Goal: Find specific page/section: Find specific page/section

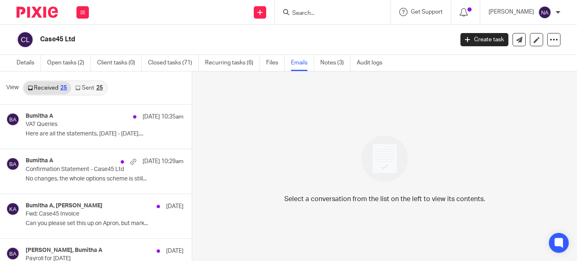
click at [328, 14] on input "Search" at bounding box center [328, 13] width 74 height 7
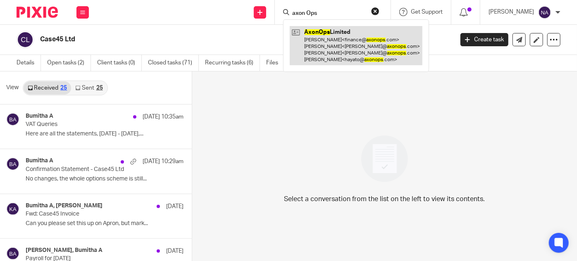
type input "axon Ops"
click at [351, 35] on link at bounding box center [356, 45] width 133 height 39
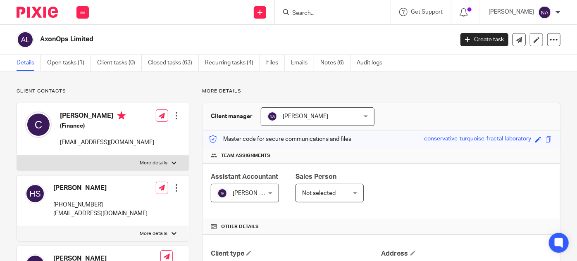
scroll to position [266, 0]
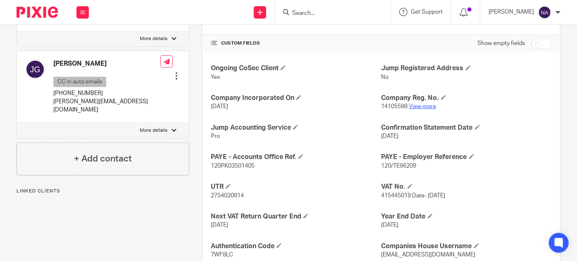
click at [424, 105] on link "View more" at bounding box center [422, 107] width 27 height 6
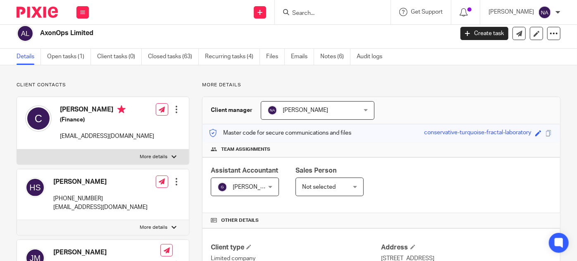
scroll to position [0, 0]
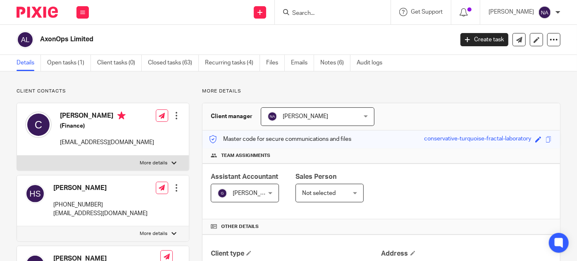
click at [330, 14] on input "Search" at bounding box center [328, 13] width 74 height 7
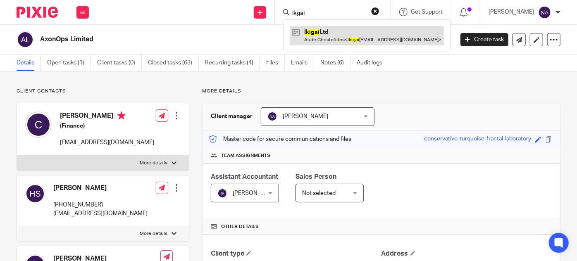
type input "ikgai"
click at [362, 43] on link at bounding box center [367, 35] width 154 height 19
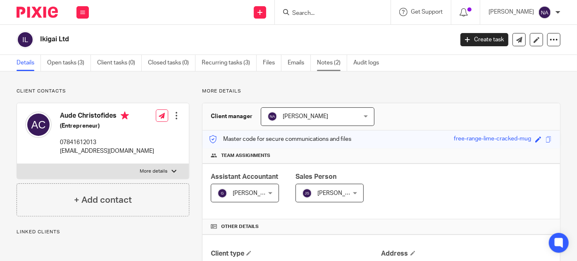
click at [334, 61] on link "Notes (2)" at bounding box center [332, 63] width 30 height 16
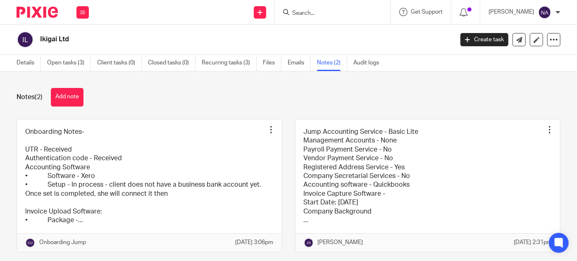
scroll to position [28, 0]
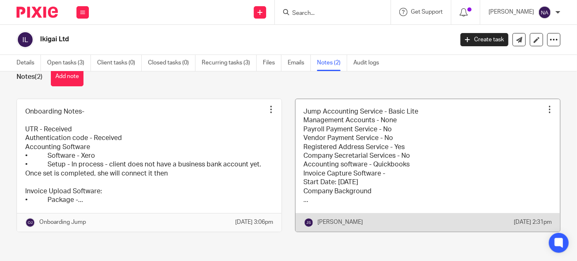
click at [323, 146] on link at bounding box center [428, 165] width 265 height 133
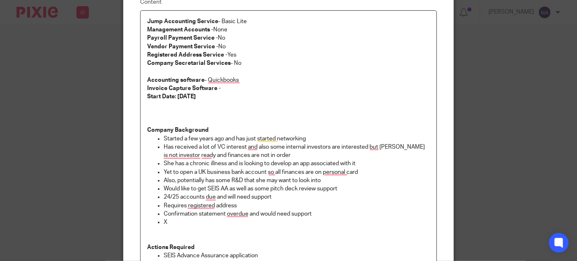
scroll to position [79, 0]
click at [76, 124] on div "Edit note Content Jump Accounting Service - Basic Lite Management Accounts - No…" at bounding box center [288, 130] width 577 height 261
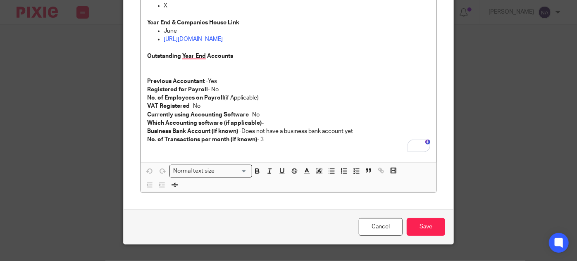
scroll to position [361, 0]
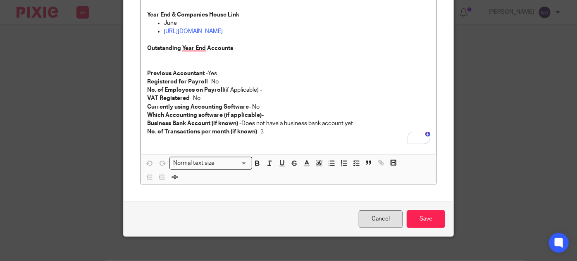
click at [371, 214] on link "Cancel" at bounding box center [381, 219] width 44 height 18
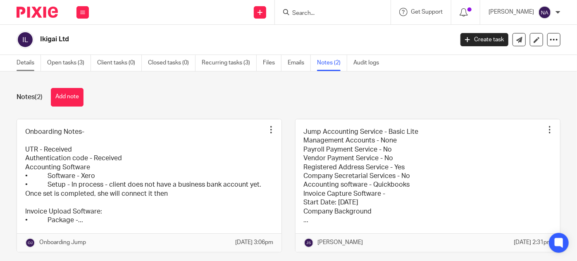
click at [31, 57] on link "Details" at bounding box center [29, 63] width 24 height 16
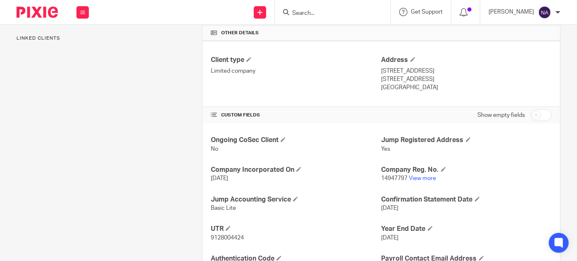
scroll to position [198, 0]
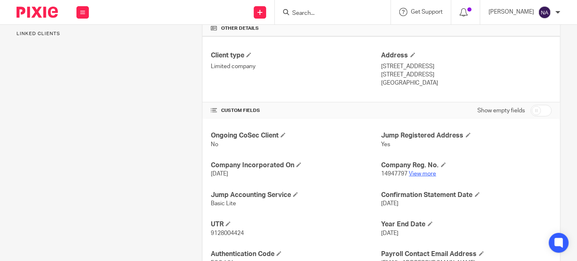
click at [420, 172] on link "View more" at bounding box center [422, 174] width 27 height 6
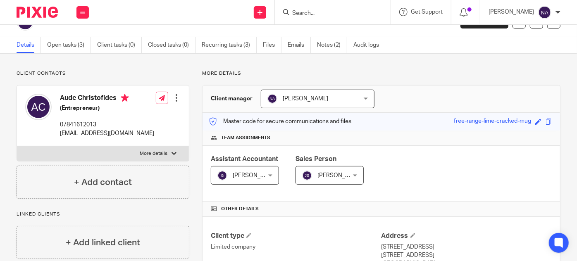
scroll to position [9, 0]
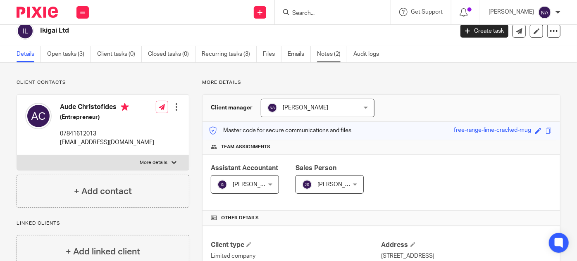
click at [325, 54] on link "Notes (2)" at bounding box center [332, 54] width 30 height 16
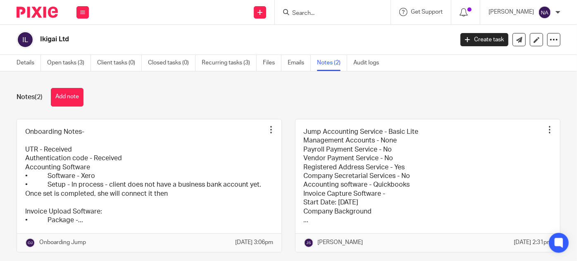
scroll to position [28, 0]
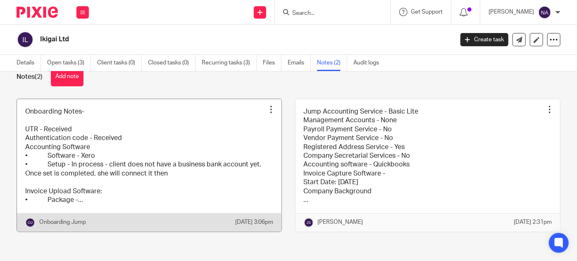
click at [148, 167] on link at bounding box center [149, 165] width 265 height 133
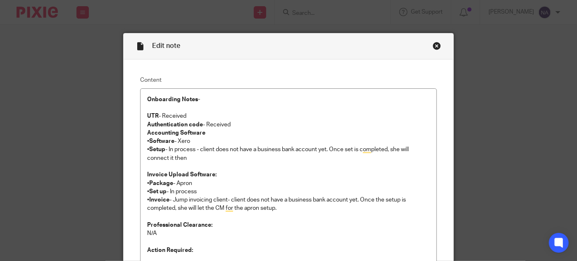
click at [434, 41] on div "Edit note" at bounding box center [289, 46] width 330 height 26
click at [435, 45] on div "Close this dialog window" at bounding box center [437, 46] width 8 height 8
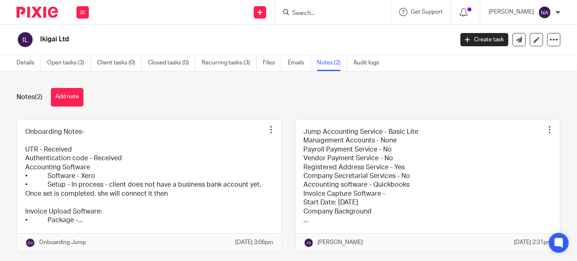
click at [321, 15] on input "Search" at bounding box center [328, 13] width 74 height 7
type input "e"
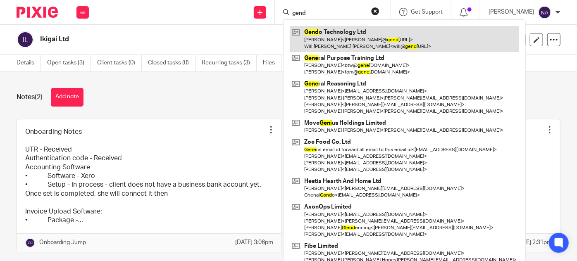
type input "gend"
click at [367, 39] on link at bounding box center [404, 39] width 229 height 26
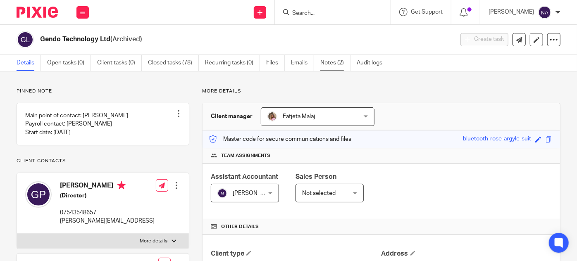
click at [335, 65] on link "Notes (2)" at bounding box center [335, 63] width 30 height 16
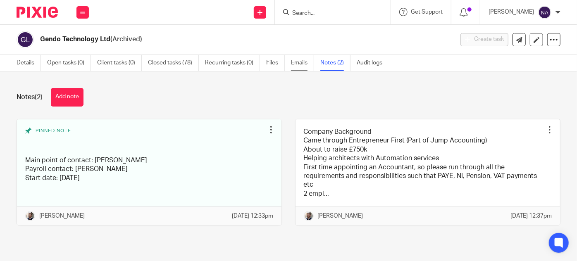
click at [301, 67] on link "Emails" at bounding box center [302, 63] width 23 height 16
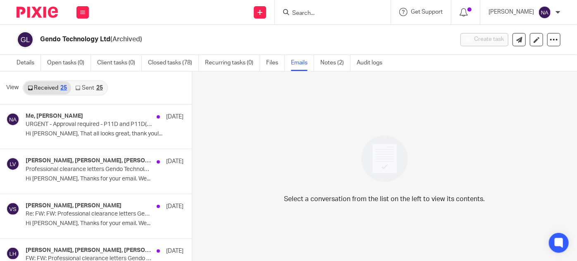
click at [94, 85] on link "Sent 25" at bounding box center [89, 87] width 36 height 13
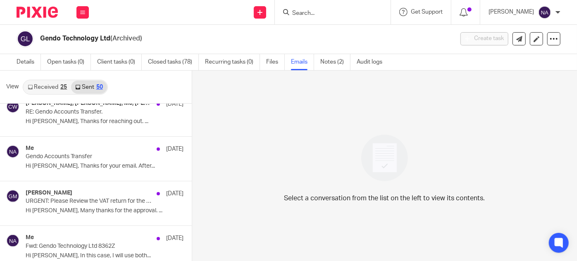
scroll to position [530, 0]
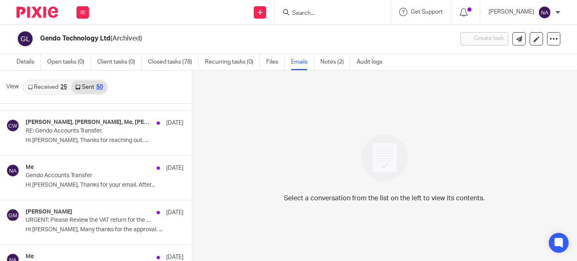
click at [315, 14] on input "Search" at bounding box center [328, 13] width 74 height 7
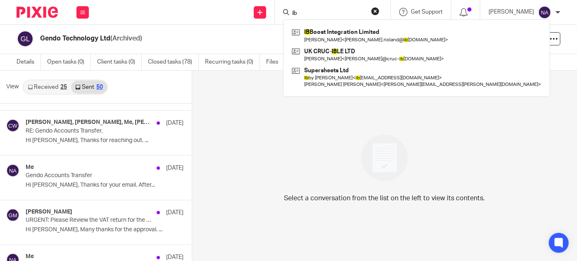
type input "i"
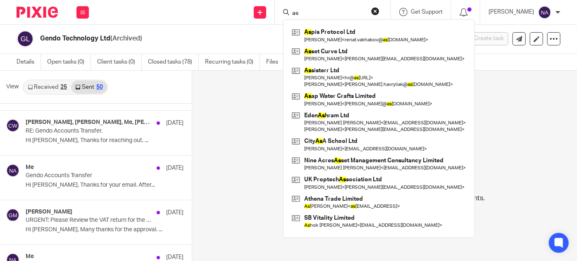
type input "as"
click at [265, 127] on div "Select a conversation from the list on the left to view its contents." at bounding box center [384, 166] width 385 height 191
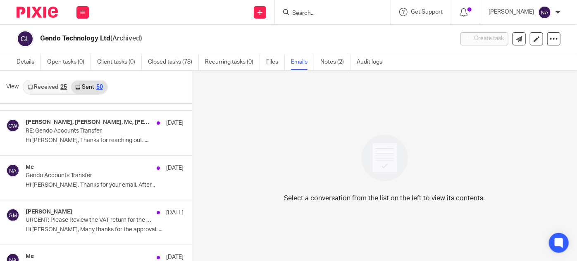
click at [348, 9] on form at bounding box center [335, 12] width 88 height 10
click at [338, 12] on input "Search" at bounding box center [328, 13] width 74 height 7
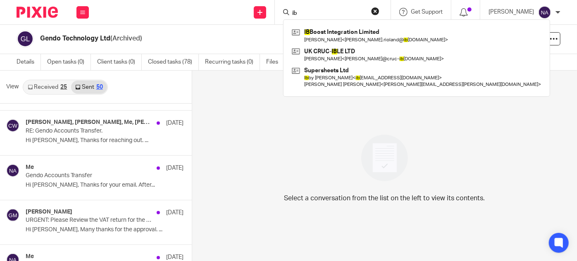
type input "i"
